Goal: Task Accomplishment & Management: Use online tool/utility

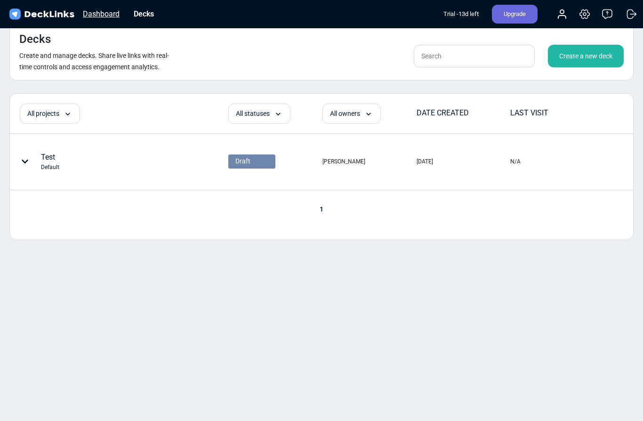
click at [96, 19] on div "Dashboard" at bounding box center [101, 14] width 46 height 12
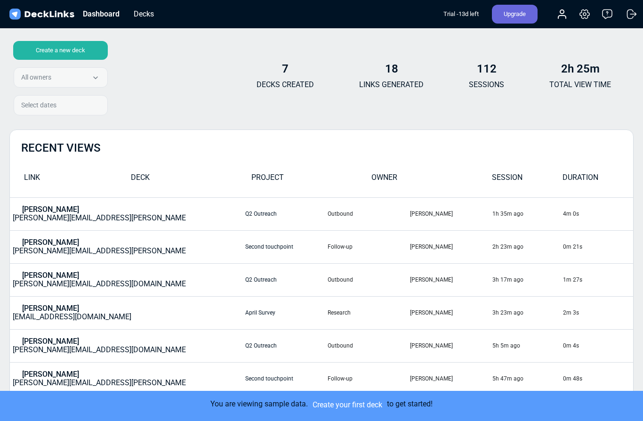
click at [42, 215] on td "[PERSON_NAME] [PERSON_NAME][EMAIL_ADDRESS][PERSON_NAME][DOMAIN_NAME]" at bounding box center [127, 213] width 235 height 33
click at [62, 48] on div "Create a new deck" at bounding box center [60, 50] width 95 height 19
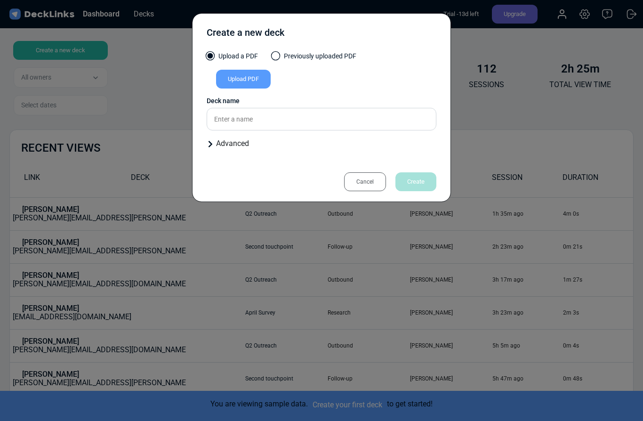
click at [256, 83] on div "Upload PDF" at bounding box center [243, 79] width 55 height 19
click at [0, 0] on input "Upload PDF" at bounding box center [0, 0] width 0 height 0
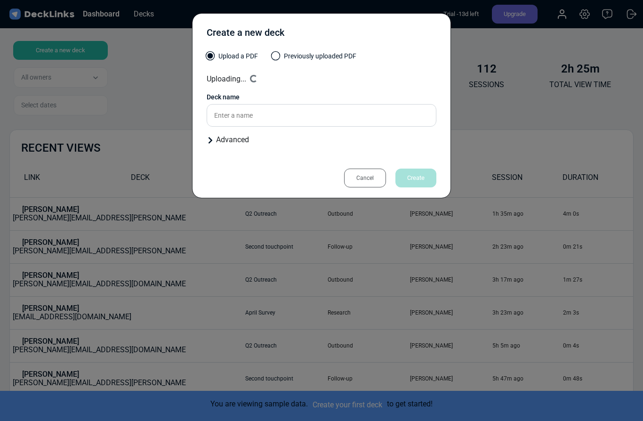
type input "Travel in [GEOGRAPHIC_DATA]"
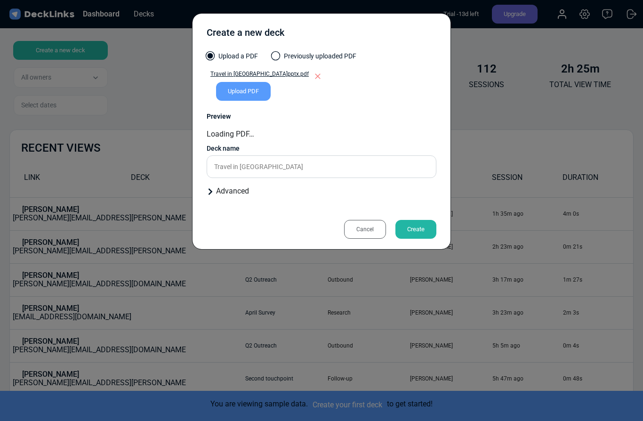
click at [416, 227] on div "Create" at bounding box center [415, 229] width 41 height 19
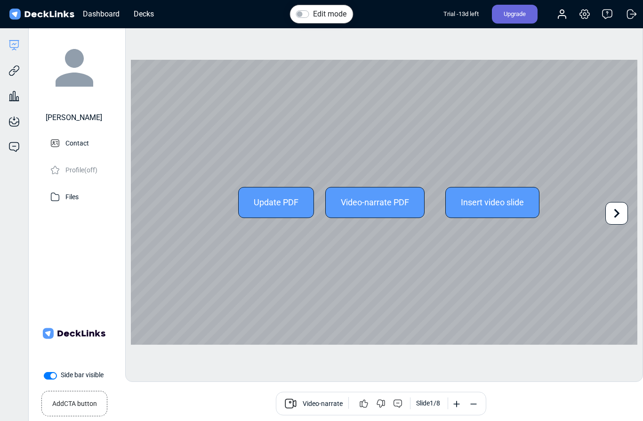
click at [615, 213] on icon at bounding box center [616, 213] width 18 height 18
click at [487, 218] on div "Insert video slide" at bounding box center [492, 202] width 94 height 31
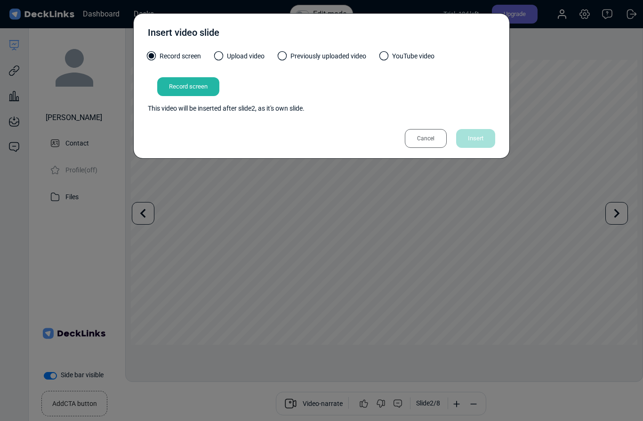
click at [428, 141] on div "Cancel" at bounding box center [426, 138] width 42 height 19
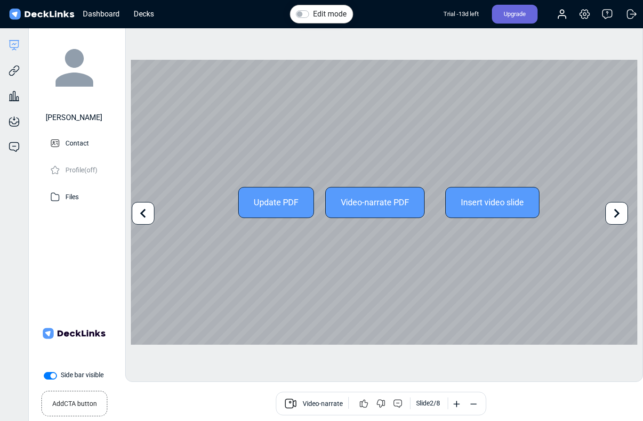
click at [373, 218] on div "Video-narrate PDF" at bounding box center [374, 202] width 99 height 31
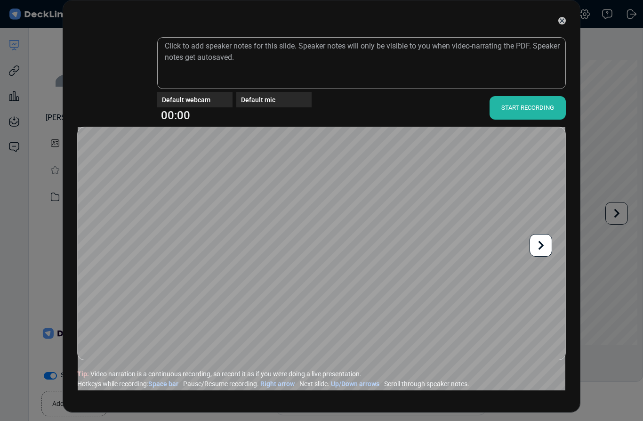
click at [562, 21] on icon at bounding box center [561, 20] width 4 height 4
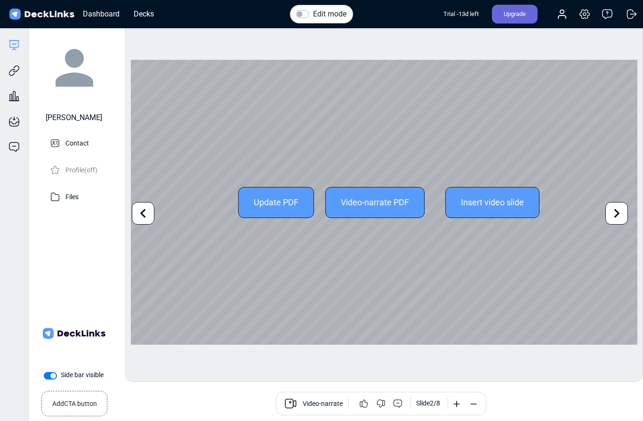
click at [614, 216] on icon at bounding box center [616, 213] width 18 height 18
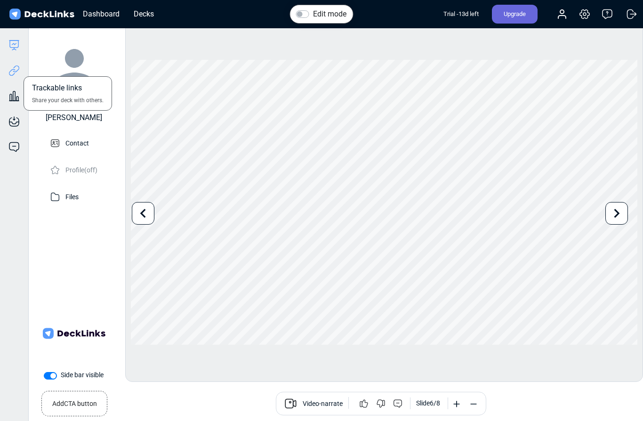
click at [16, 73] on icon at bounding box center [13, 70] width 11 height 11
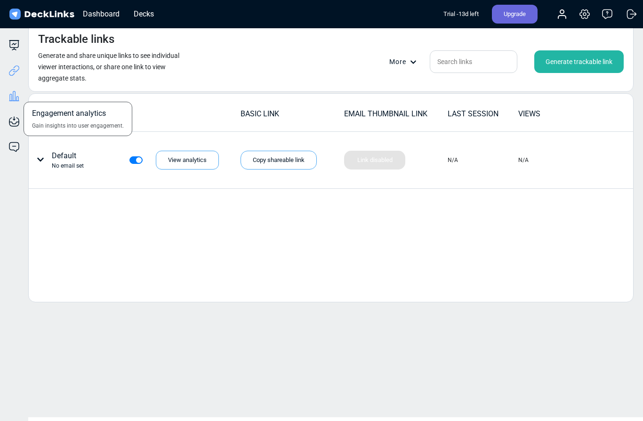
click at [15, 96] on icon at bounding box center [14, 95] width 2 height 9
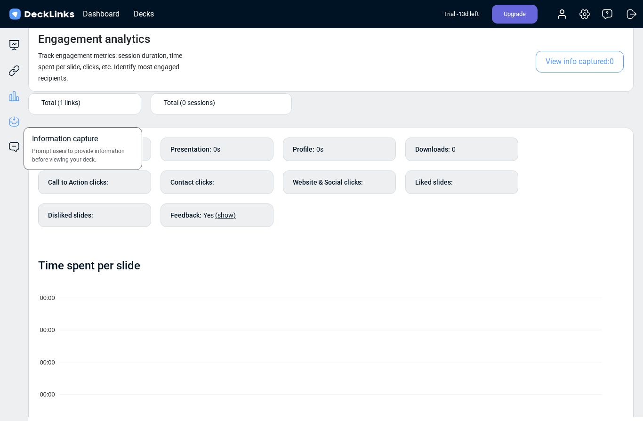
click at [15, 120] on icon at bounding box center [13, 121] width 11 height 11
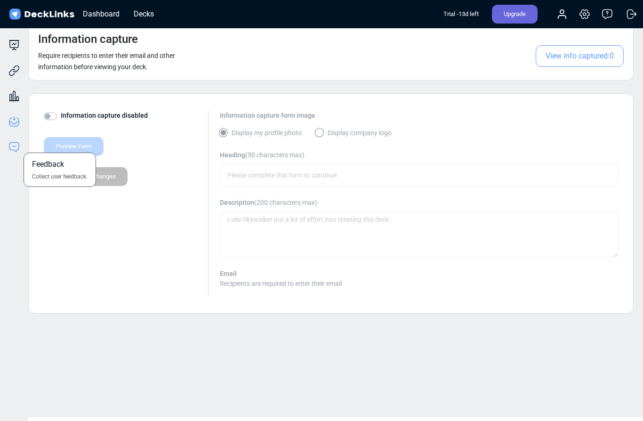
click at [18, 149] on icon at bounding box center [13, 146] width 9 height 9
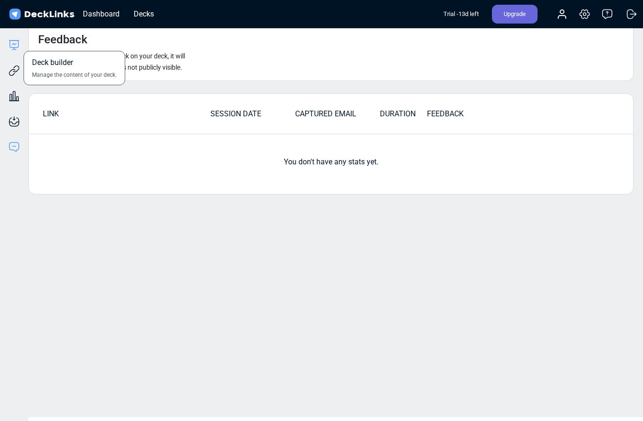
click at [15, 45] on icon at bounding box center [14, 43] width 4 height 1
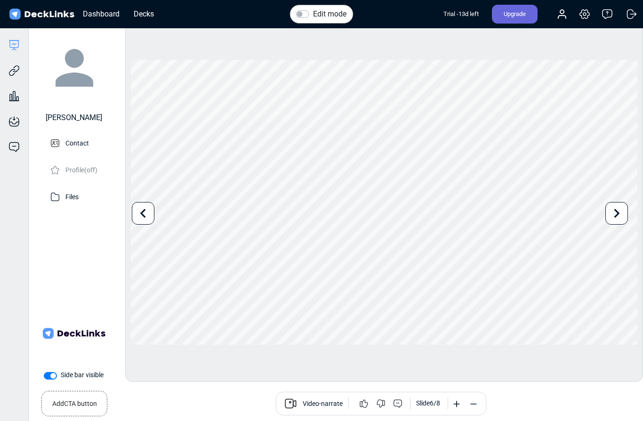
click at [93, 402] on small "Add CTA button" at bounding box center [74, 402] width 45 height 14
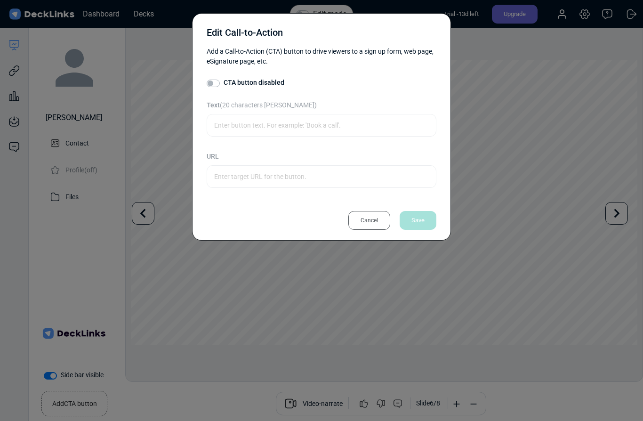
click at [213, 87] on div "CTA button disabled" at bounding box center [322, 83] width 230 height 11
click at [224, 82] on label "CTA button disabled" at bounding box center [254, 83] width 61 height 10
click at [213, 82] on input "CTA button disabled" at bounding box center [211, 82] width 8 height 9
checkbox input "true"
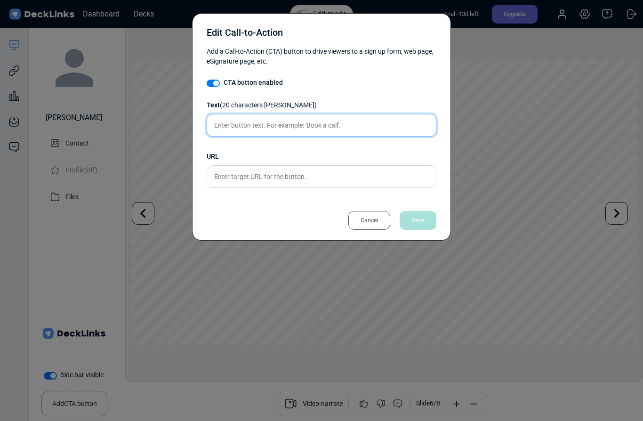
click at [263, 132] on input "text" at bounding box center [322, 125] width 230 height 23
type input "Click now"
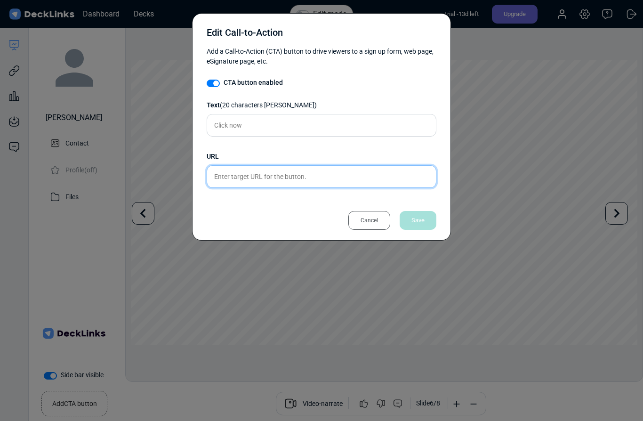
click at [337, 168] on input "text" at bounding box center [322, 176] width 230 height 23
type input "[DOMAIN_NAME]"
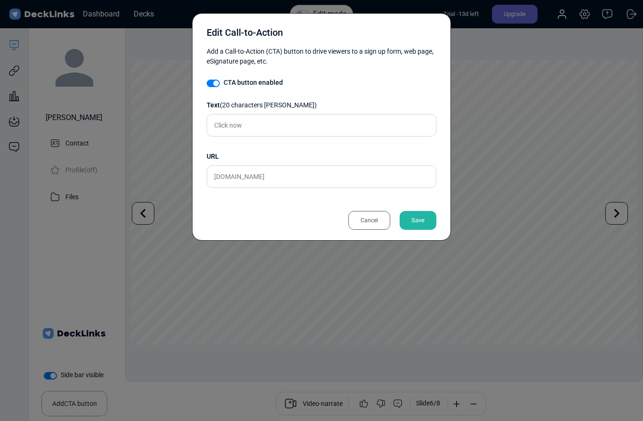
click at [427, 224] on div "Save" at bounding box center [418, 220] width 37 height 19
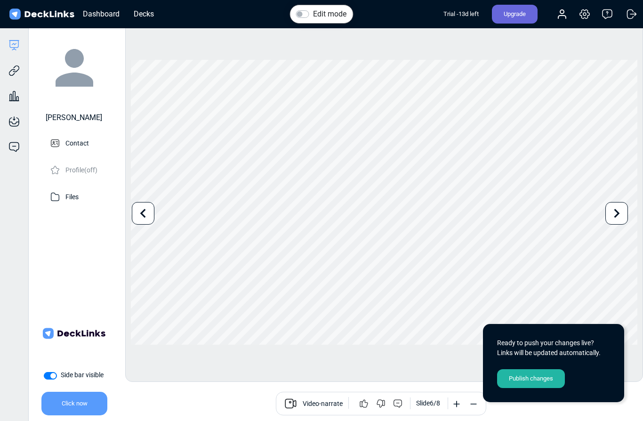
click at [524, 379] on div "Publish changes" at bounding box center [531, 378] width 68 height 19
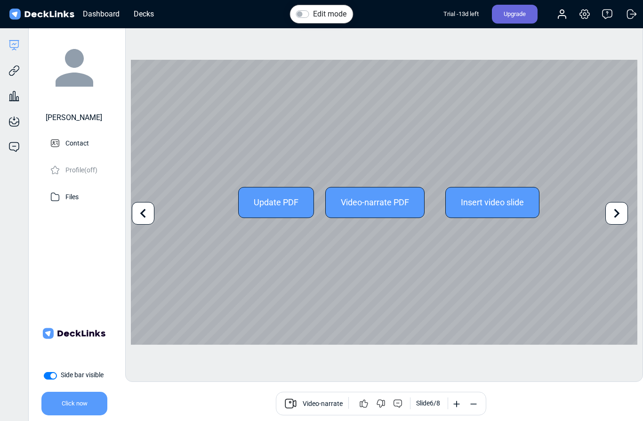
click at [381, 277] on div "Update PDF Video-narrate PDF Insert video slide" at bounding box center [384, 202] width 506 height 285
click at [288, 218] on div "Update PDF" at bounding box center [276, 202] width 76 height 31
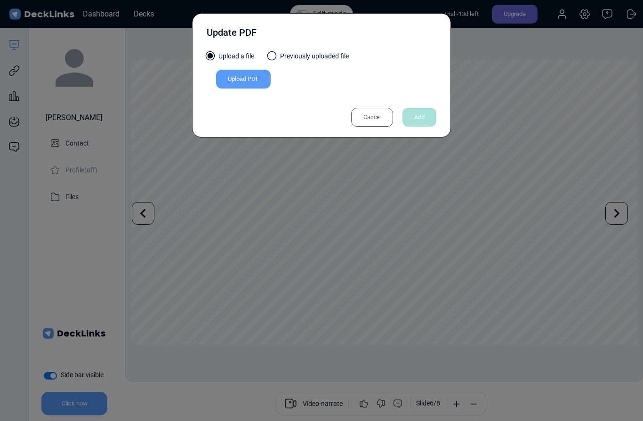
click at [240, 79] on div "Upload PDF" at bounding box center [243, 79] width 55 height 19
click at [0, 0] on input "Upload PDF" at bounding box center [0, 0] width 0 height 0
click at [370, 118] on div "Cancel" at bounding box center [372, 117] width 42 height 19
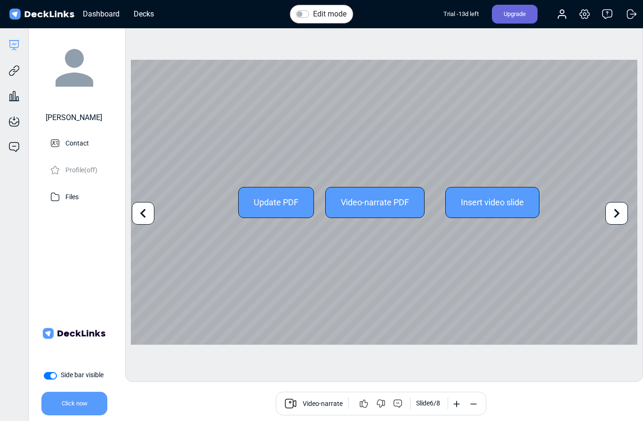
click at [137, 216] on icon at bounding box center [143, 213] width 18 height 18
click at [616, 213] on icon at bounding box center [616, 213] width 18 height 18
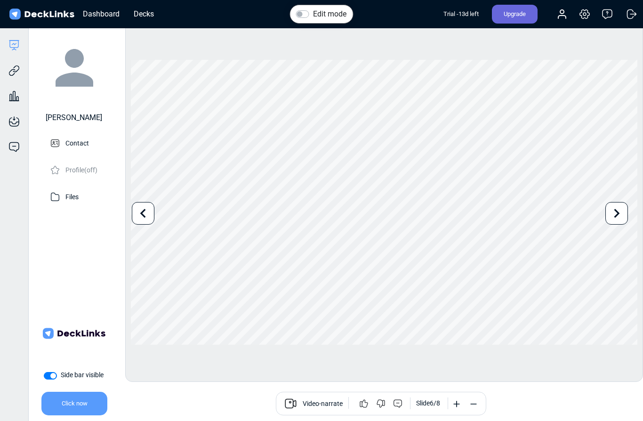
click at [511, 16] on div "Upgrade" at bounding box center [515, 14] width 46 height 19
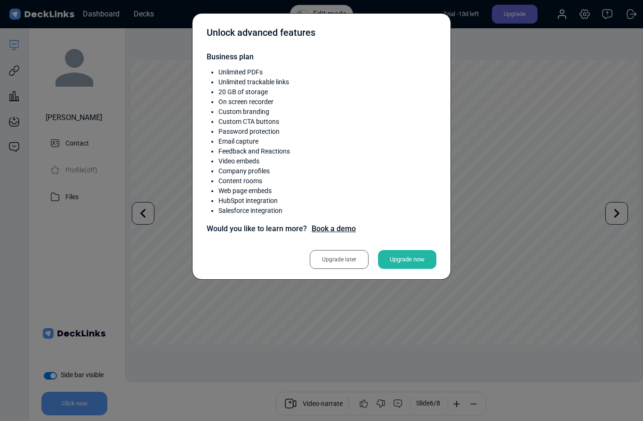
click at [395, 258] on div "Upgrade now" at bounding box center [407, 259] width 58 height 19
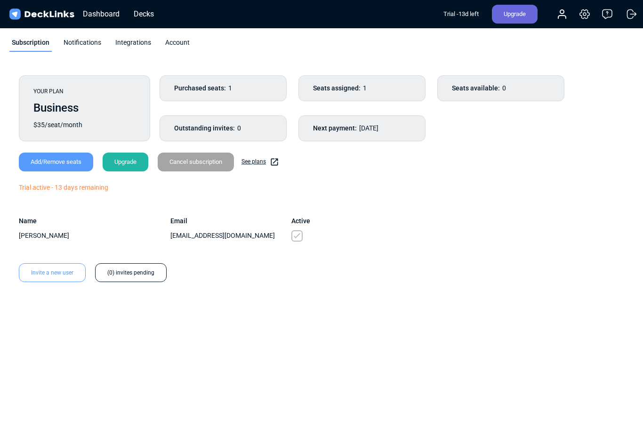
click at [87, 44] on div "Notifications" at bounding box center [82, 45] width 42 height 14
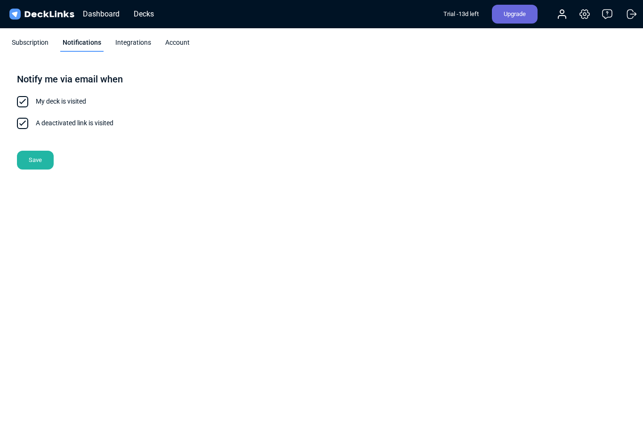
click at [129, 40] on div "Integrations" at bounding box center [133, 45] width 40 height 14
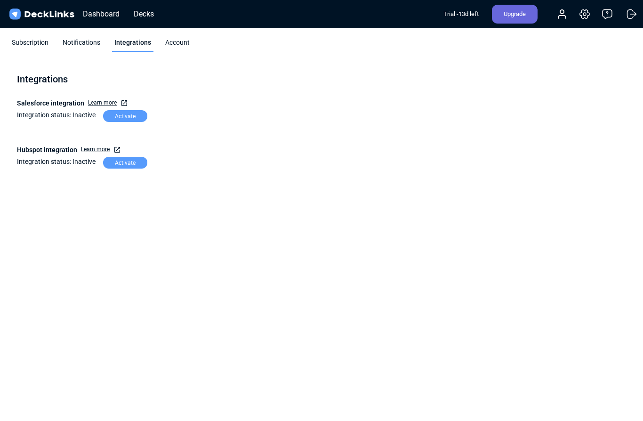
click at [178, 43] on div "Account" at bounding box center [177, 45] width 29 height 14
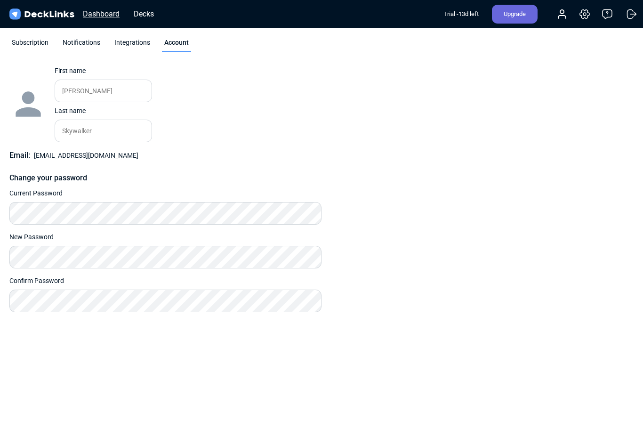
click at [94, 17] on div "Dashboard" at bounding box center [101, 14] width 46 height 12
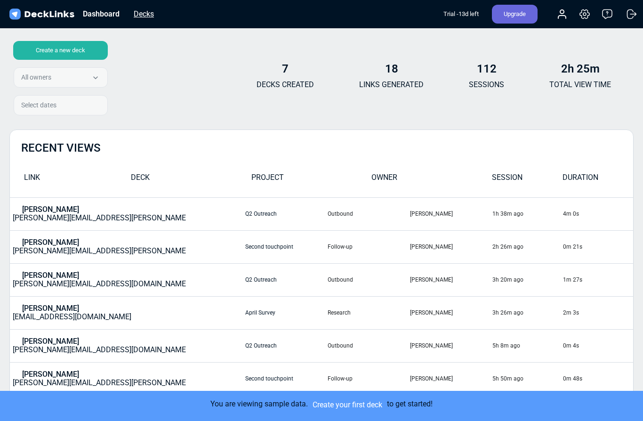
click at [144, 15] on div "Decks" at bounding box center [144, 14] width 30 height 12
